Goal: Information Seeking & Learning: Learn about a topic

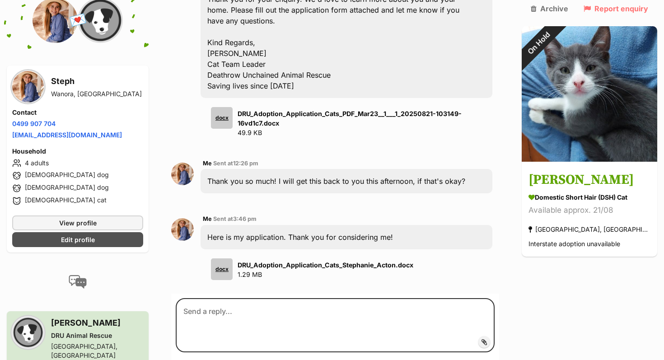
scroll to position [499, 0]
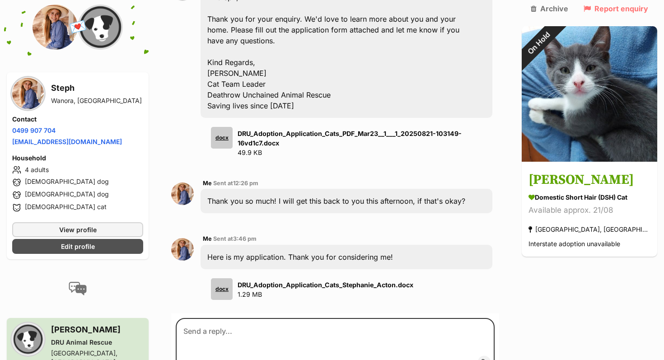
click at [225, 278] on div "docx" at bounding box center [222, 289] width 22 height 22
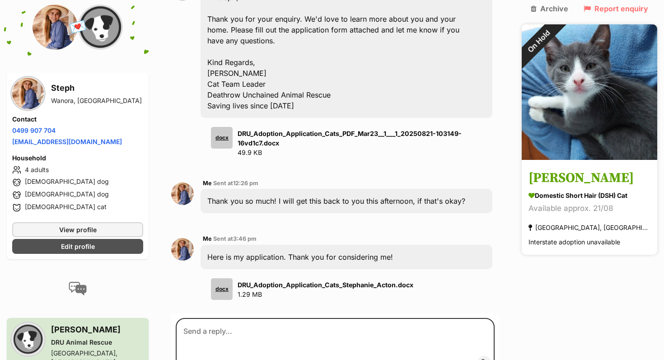
click at [624, 90] on img at bounding box center [590, 92] width 136 height 136
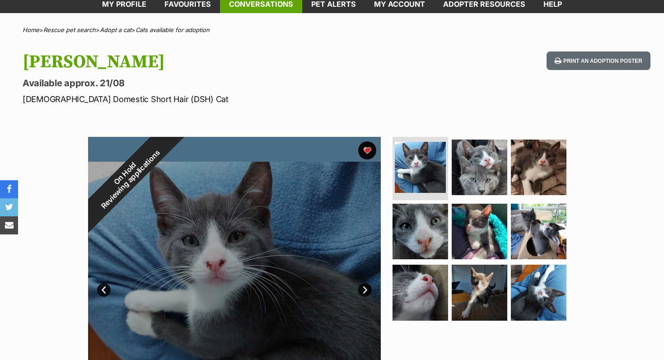
click at [257, 7] on link "Conversations" at bounding box center [261, 4] width 82 height 18
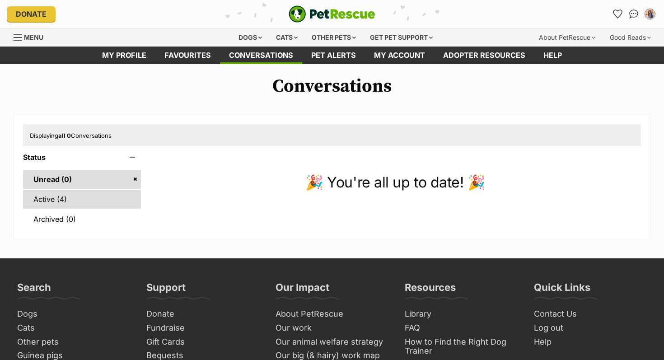
click at [80, 195] on link "Active (4)" at bounding box center [82, 199] width 118 height 19
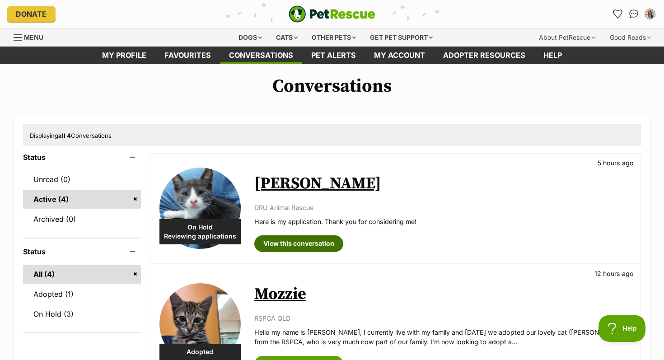
click at [283, 246] on link "View this conversation" at bounding box center [298, 243] width 89 height 16
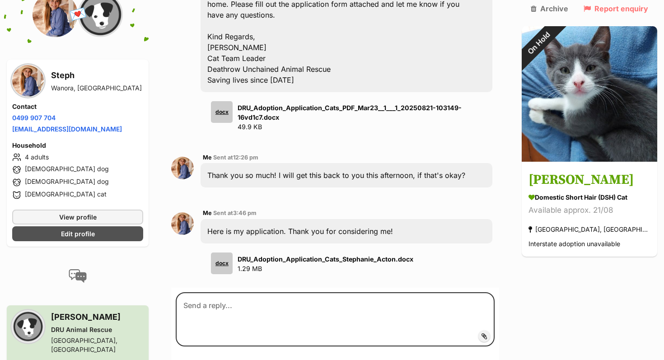
scroll to position [499, 0]
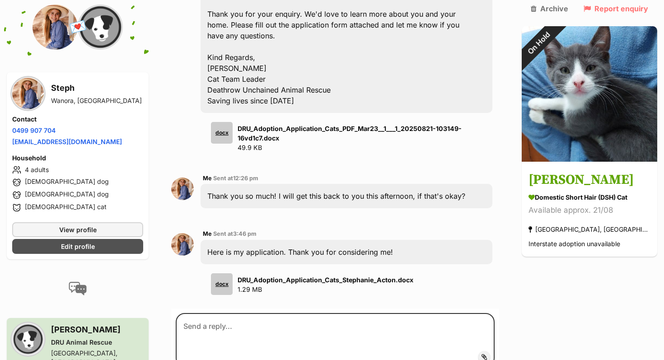
scroll to position [481, 0]
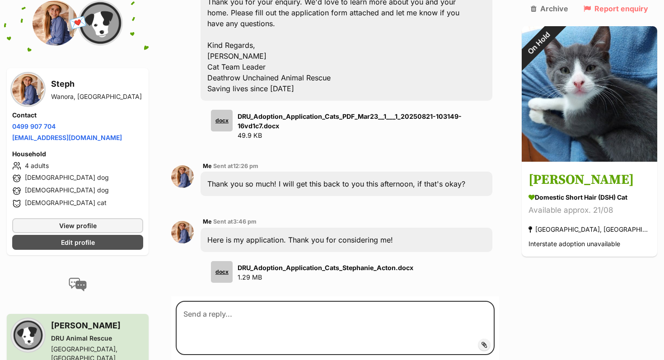
scroll to position [481, 0]
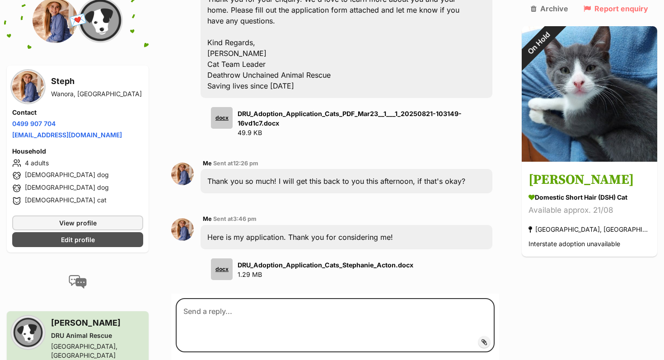
click at [441, 151] on div "Me Sent at 12:26 pm Thank you so much! I will get this back to you this afterno…" at bounding box center [335, 175] width 328 height 49
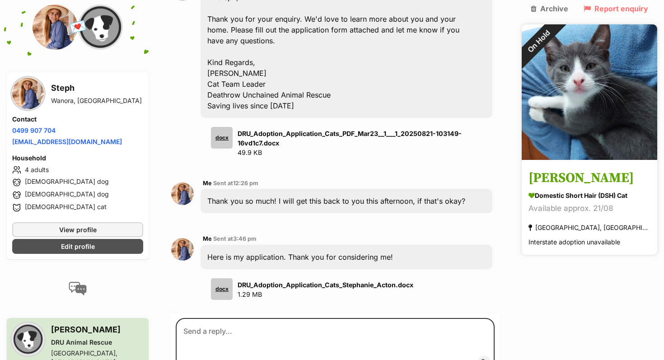
scroll to position [481, 0]
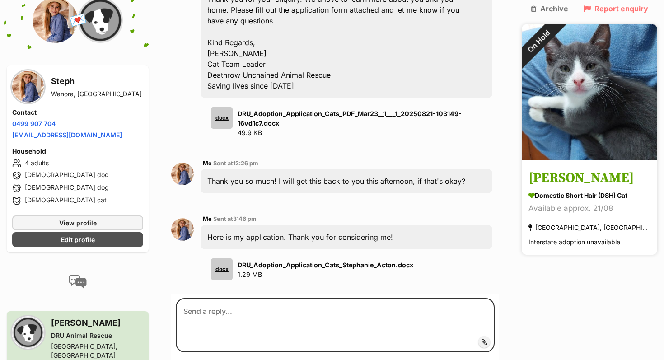
click at [593, 78] on img at bounding box center [590, 92] width 136 height 136
